Goal: Navigation & Orientation: Find specific page/section

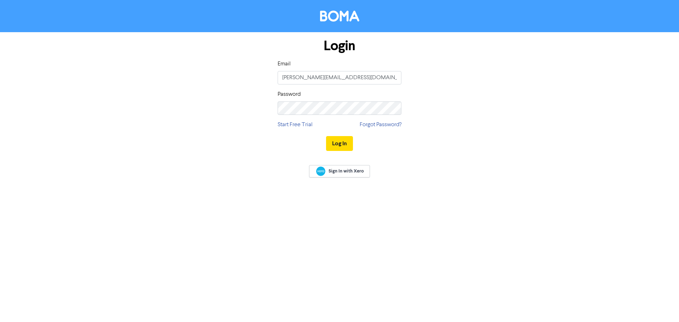
type input "[PERSON_NAME][EMAIL_ADDRESS][DOMAIN_NAME]"
drag, startPoint x: 341, startPoint y: 145, endPoint x: 350, endPoint y: 141, distance: 9.5
click at [341, 144] on button "Log In" at bounding box center [339, 143] width 27 height 15
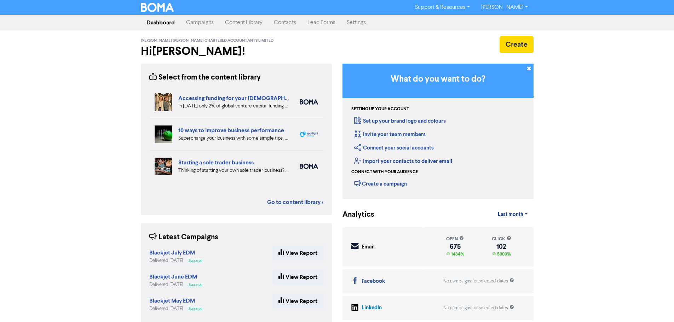
click at [205, 22] on link "Campaigns" at bounding box center [199, 23] width 39 height 14
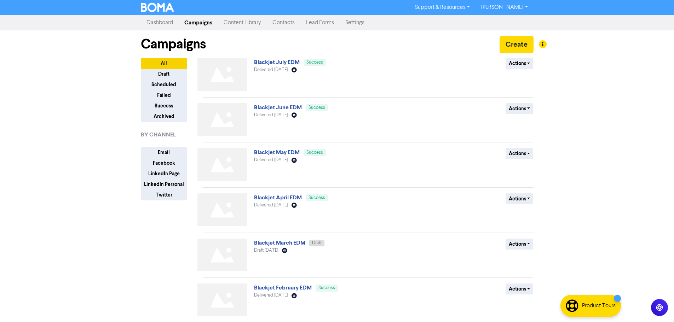
click at [358, 21] on link "Settings" at bounding box center [355, 23] width 30 height 14
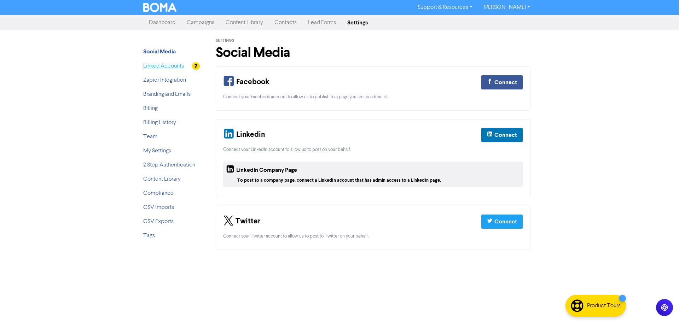
click at [151, 67] on link "Linked Accounts" at bounding box center [163, 66] width 41 height 6
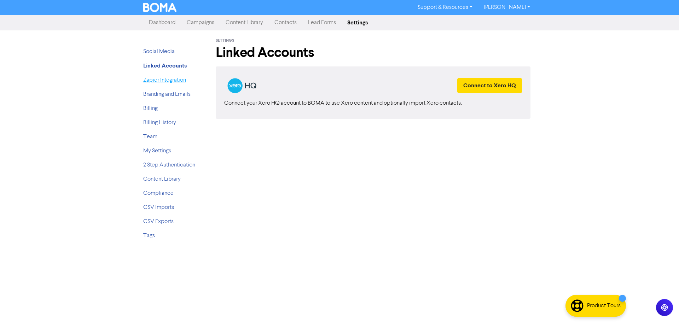
click at [155, 79] on link "Zapier Integration" at bounding box center [164, 80] width 43 height 6
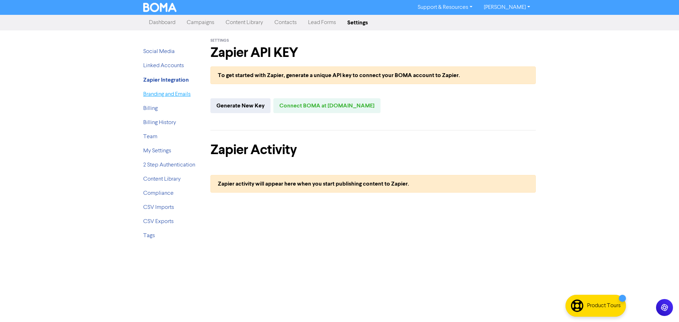
click at [158, 96] on link "Branding and Emails" at bounding box center [166, 95] width 47 height 6
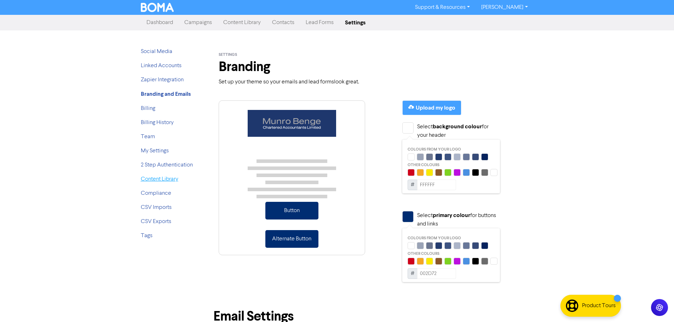
click at [154, 182] on link "Content Library" at bounding box center [160, 180] width 38 height 6
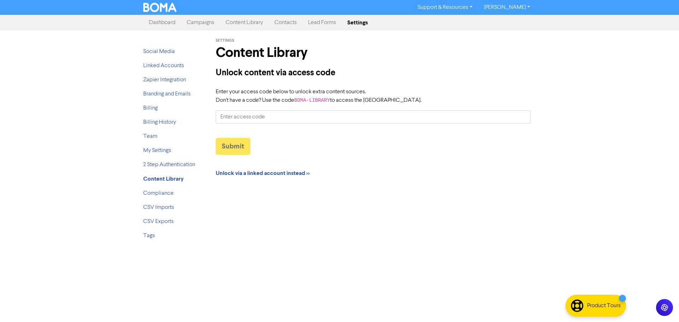
click at [232, 23] on link "Content Library" at bounding box center [244, 23] width 49 height 14
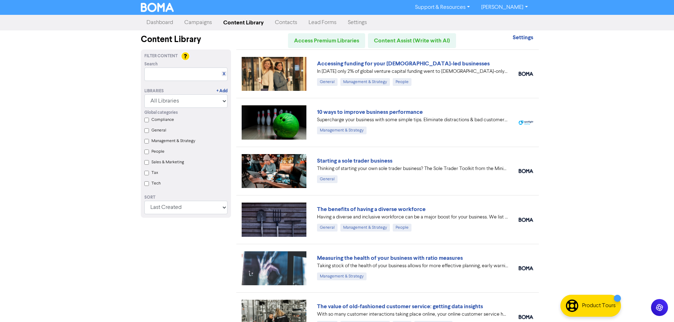
click at [161, 23] on link "Dashboard" at bounding box center [160, 23] width 38 height 14
